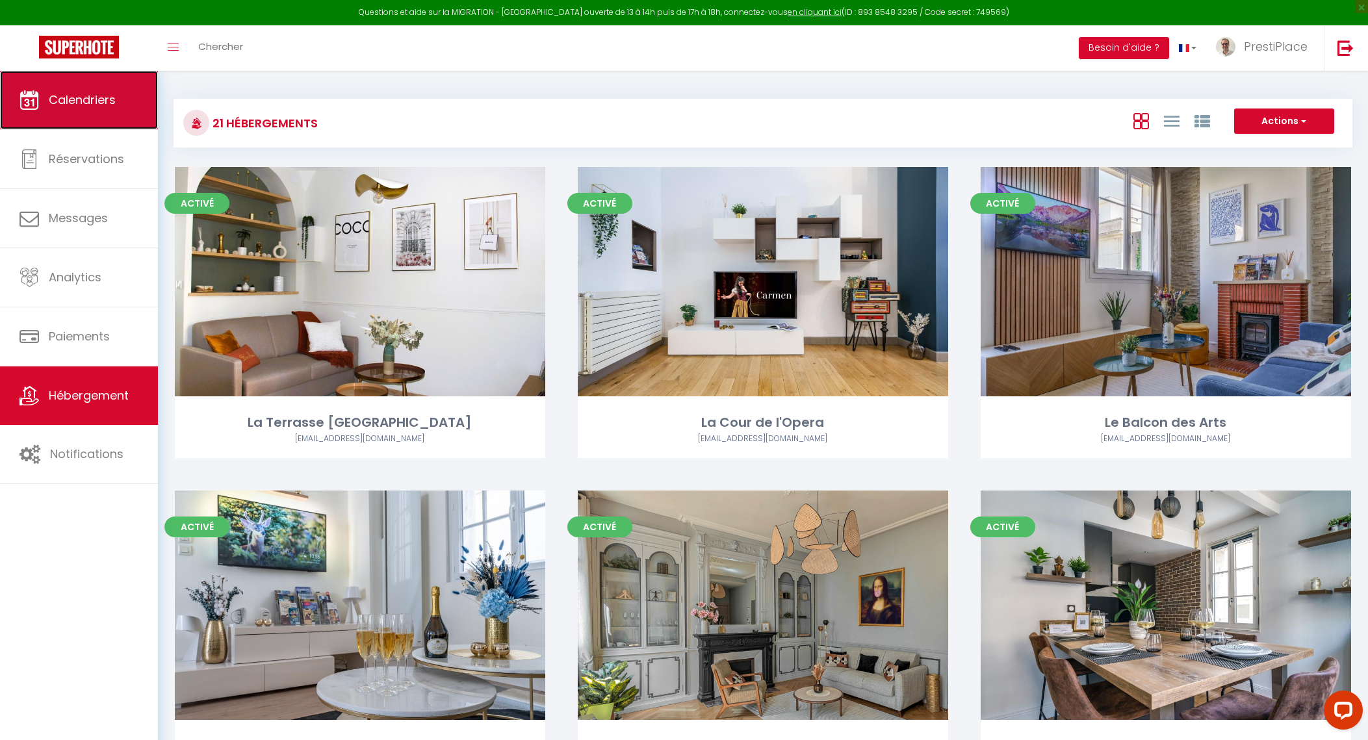
click at [98, 110] on link "Calendriers" at bounding box center [79, 100] width 158 height 58
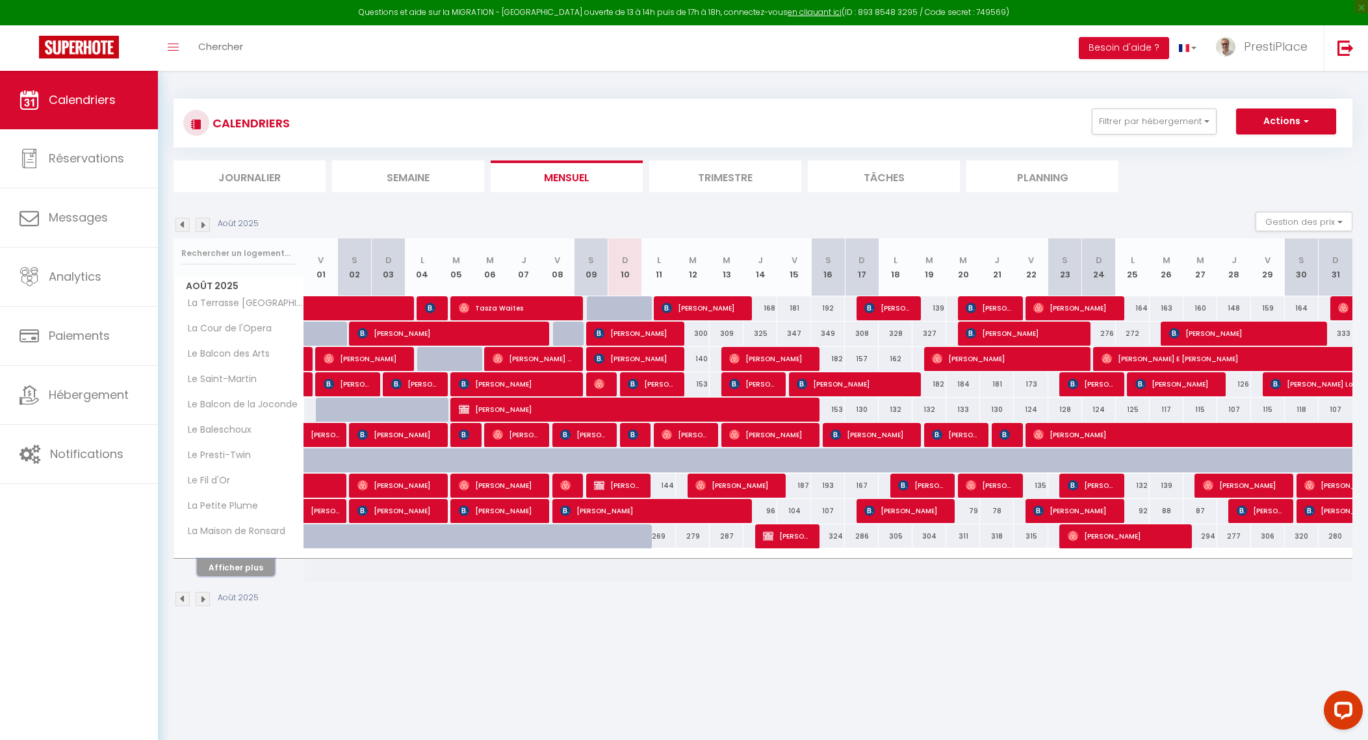
click at [242, 571] on button "Afficher plus" at bounding box center [236, 568] width 78 height 18
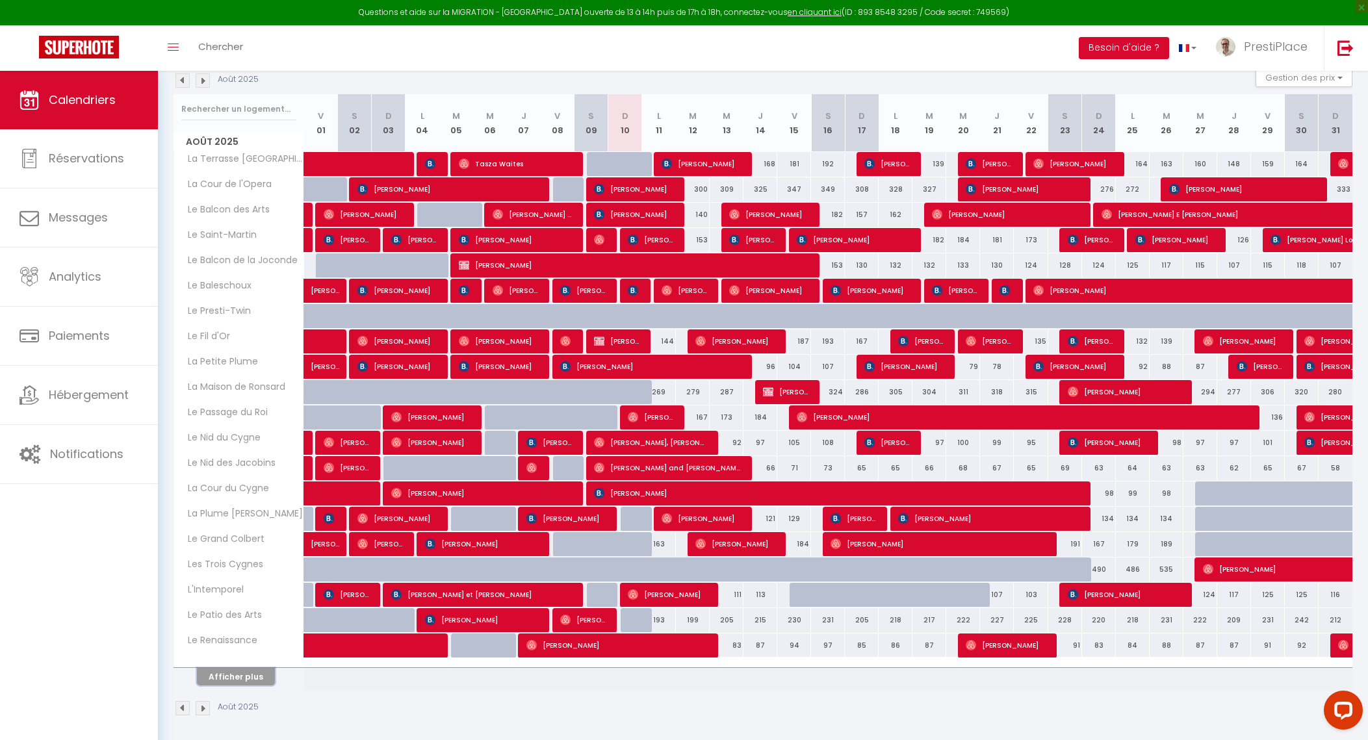
scroll to position [145, 0]
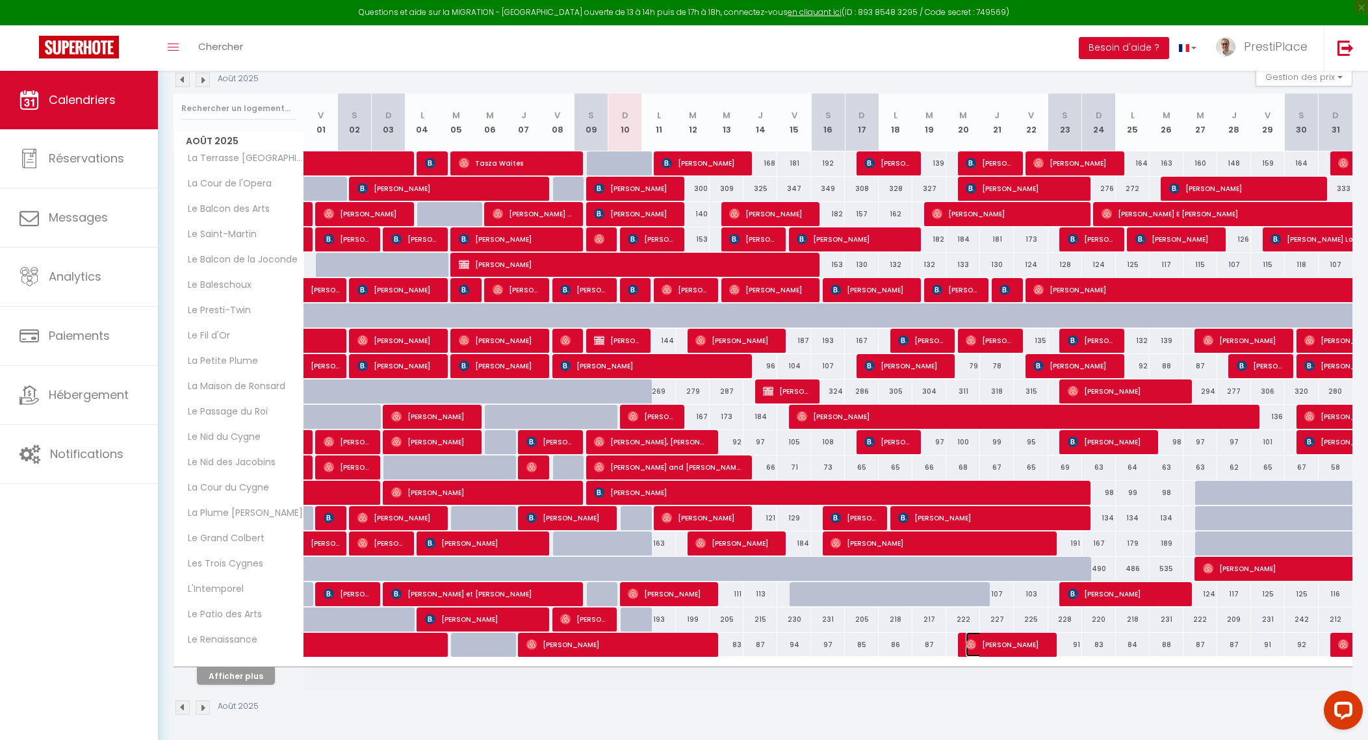
click at [1017, 640] on span "[PERSON_NAME]" at bounding box center [1005, 644] width 79 height 25
select select "OK"
select select "0"
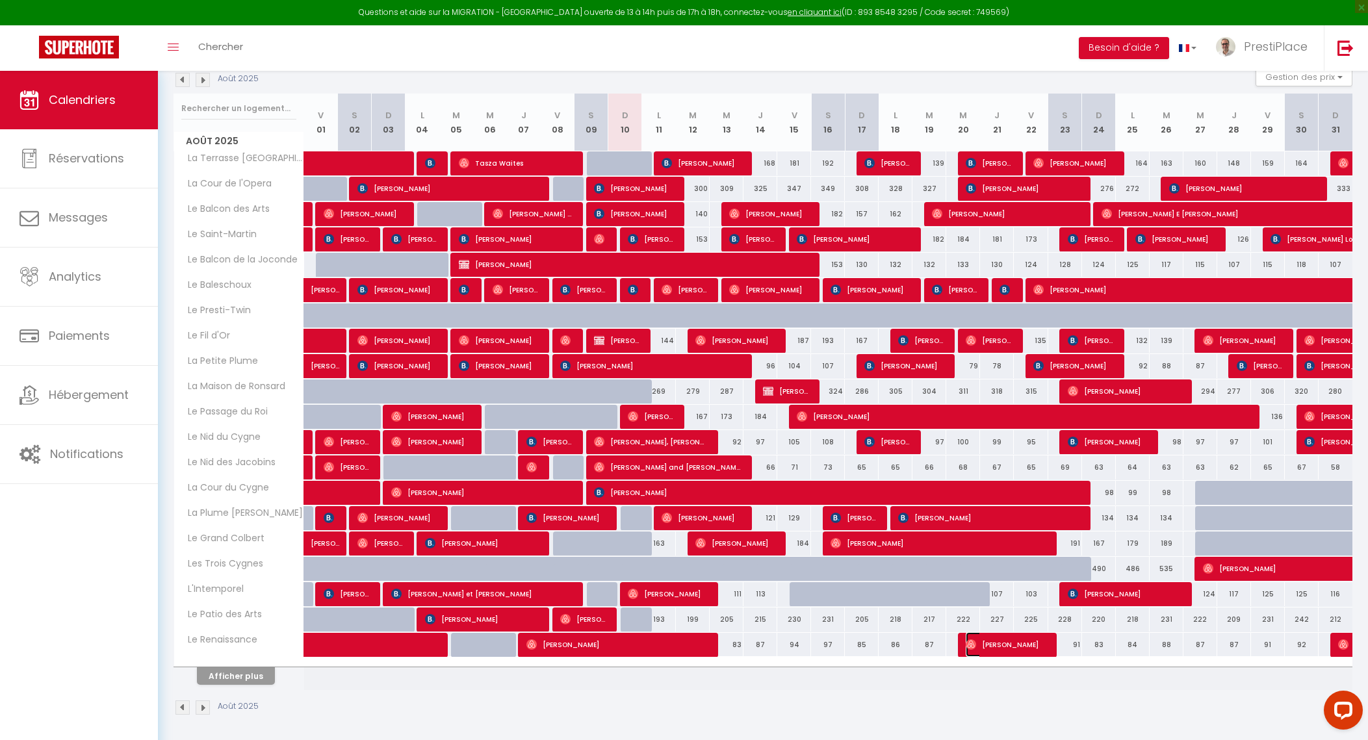
select select "1"
select select
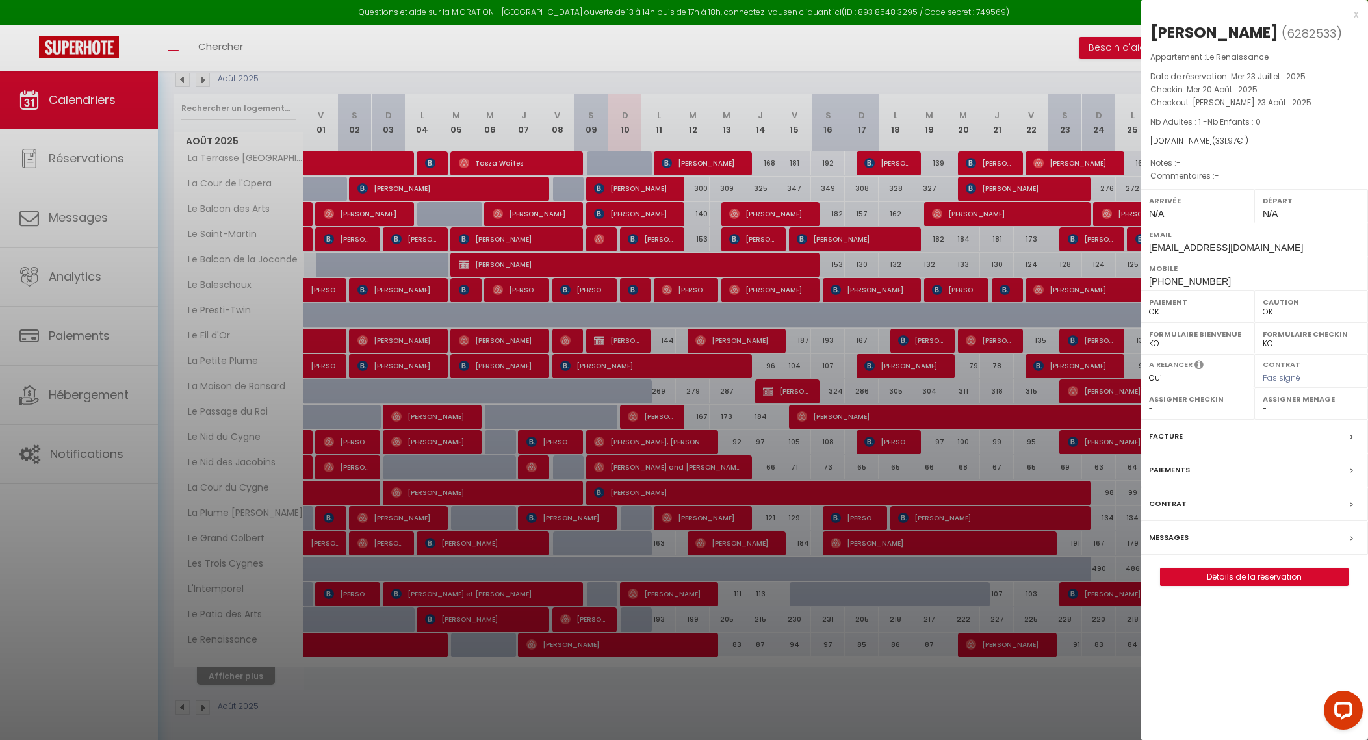
click at [1173, 542] on label "Messages" at bounding box center [1169, 538] width 40 height 14
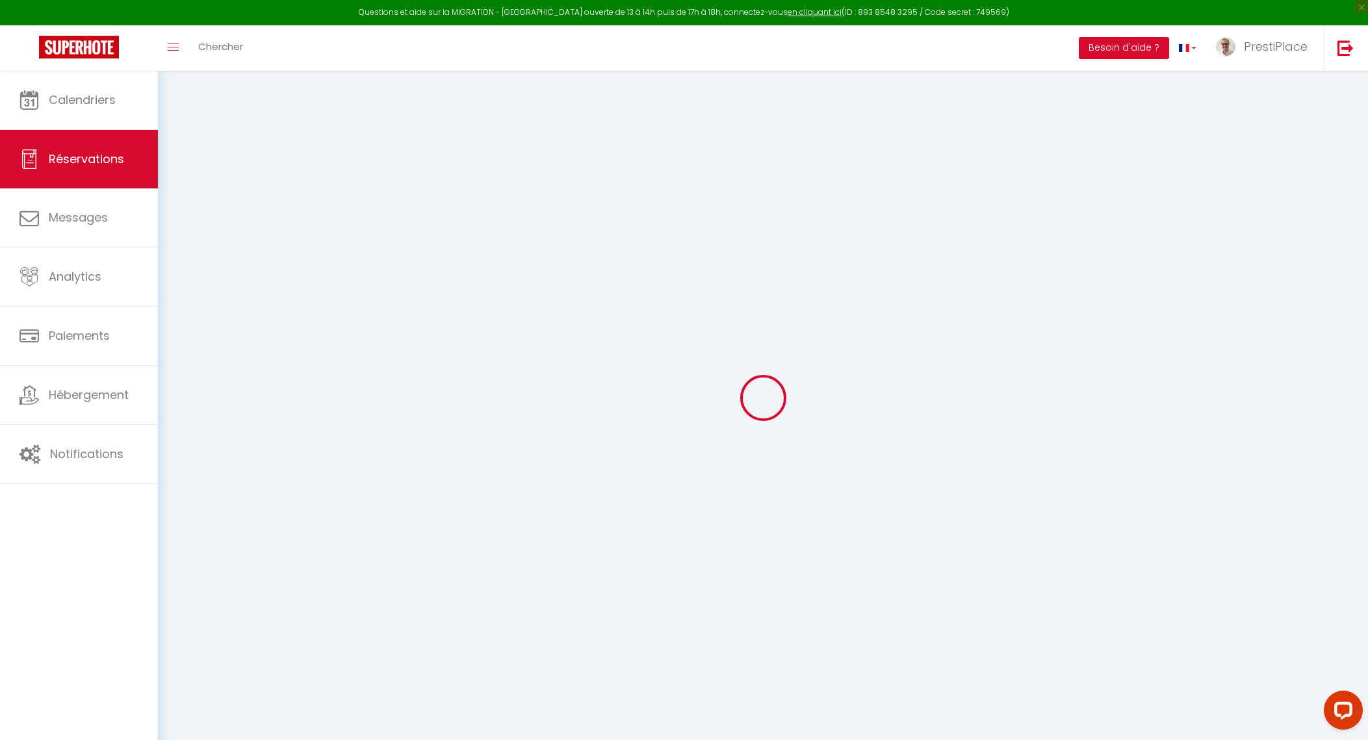
select select
checkbox input "false"
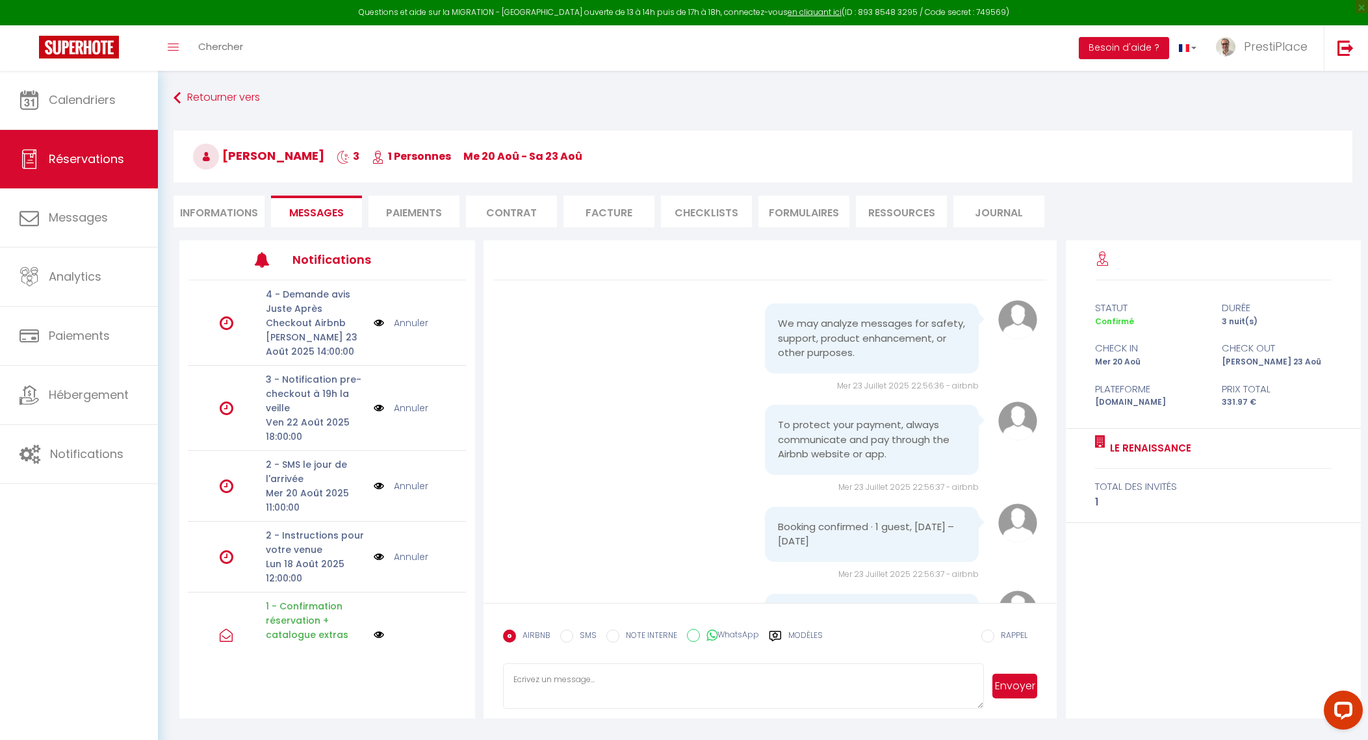
scroll to position [1130, 0]
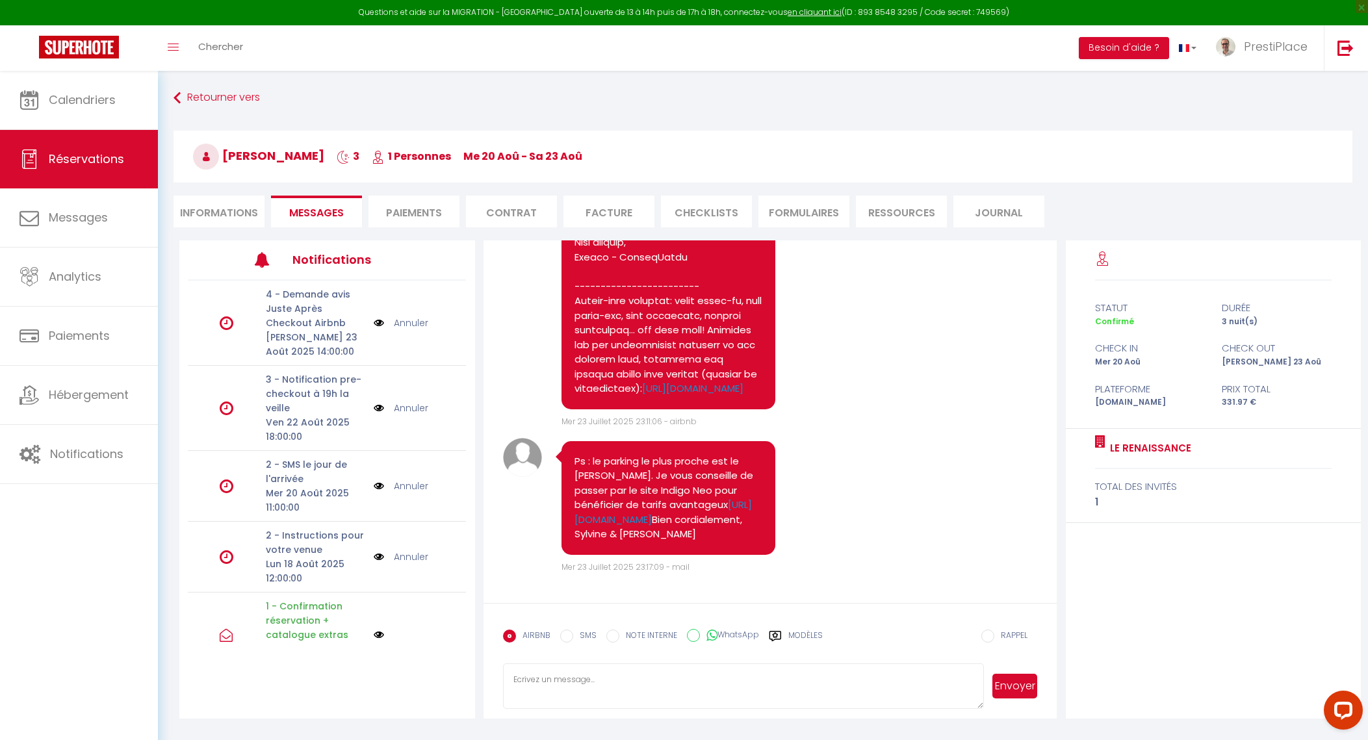
click at [374, 551] on img at bounding box center [379, 557] width 10 height 14
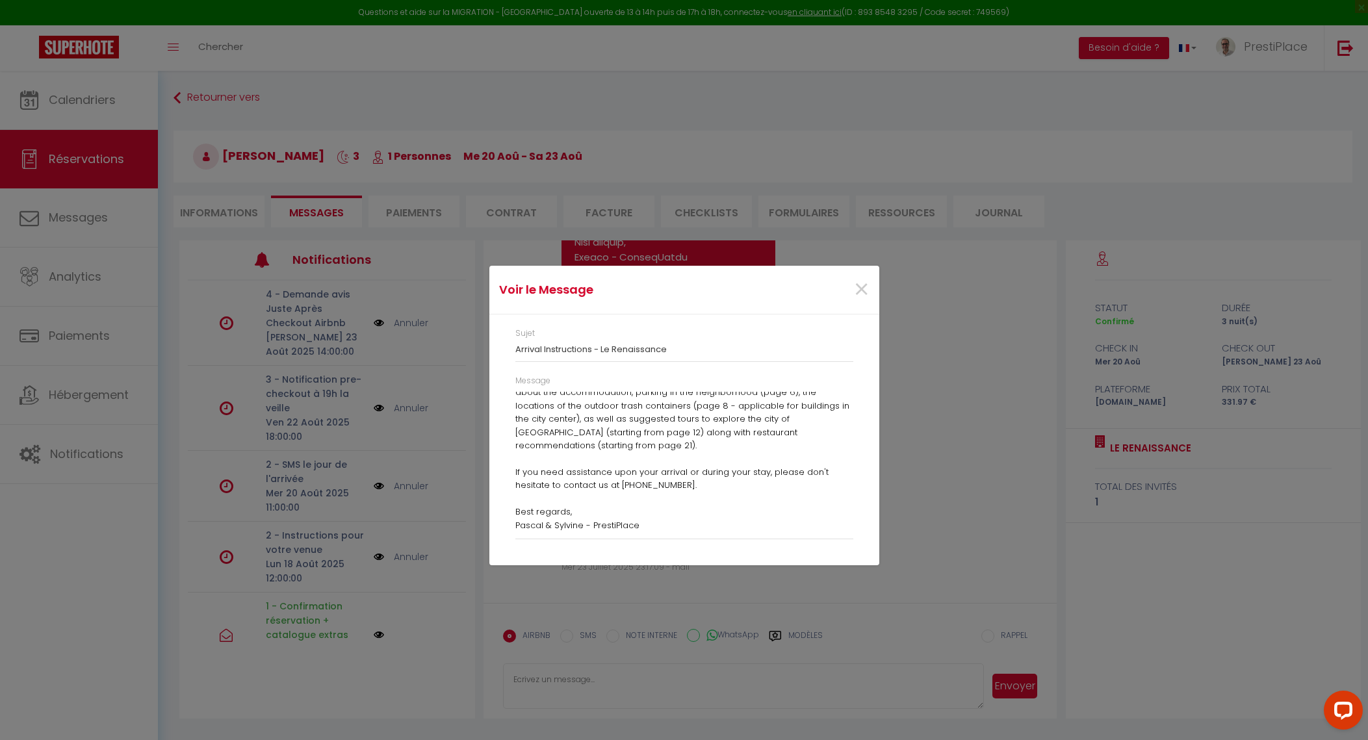
scroll to position [309, 0]
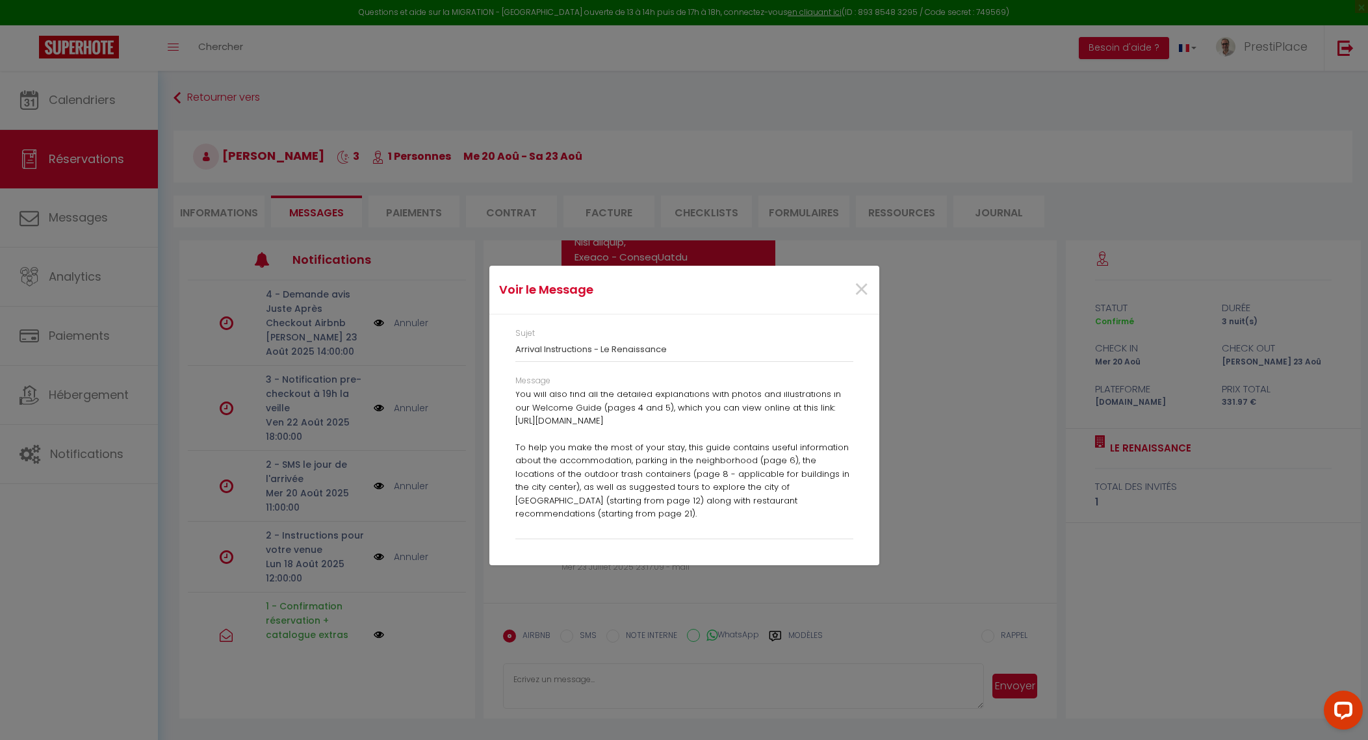
drag, startPoint x: 679, startPoint y: 435, endPoint x: 512, endPoint y: 421, distance: 167.0
click at [512, 421] on div "Message Dear [PERSON_NAME], We are sharing below all the detailed instructions,…" at bounding box center [683, 463] width 355 height 177
copy p "[URL][DOMAIN_NAME]"
